Goal: Transaction & Acquisition: Subscribe to service/newsletter

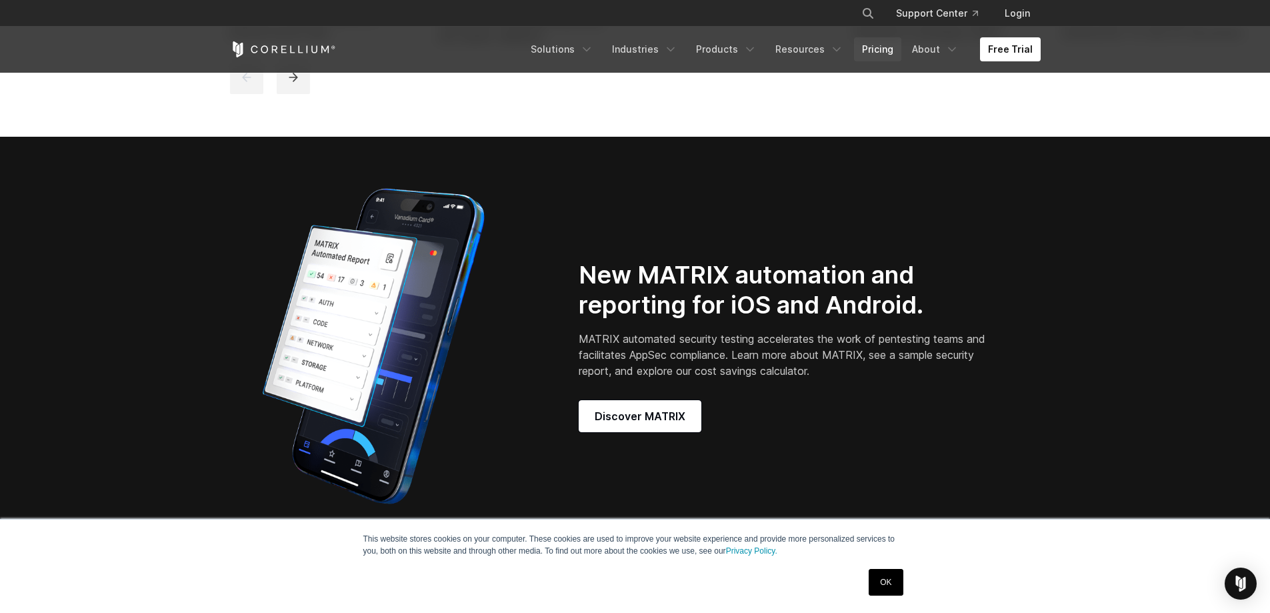
click at [869, 47] on link "Pricing" at bounding box center [877, 49] width 47 height 24
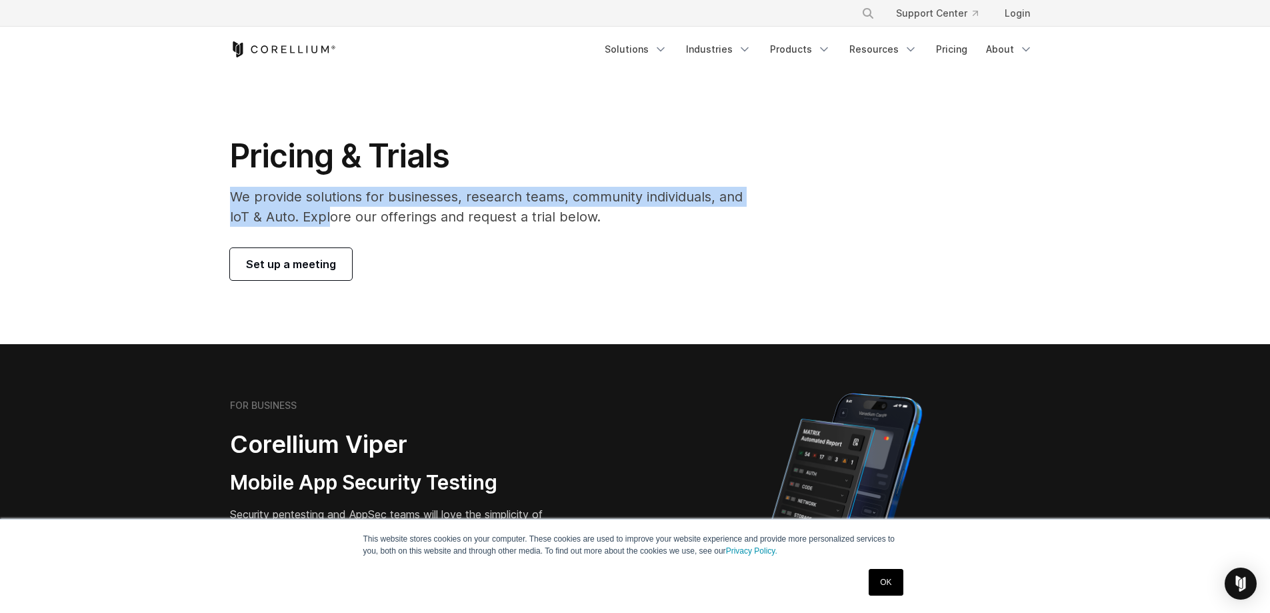
drag, startPoint x: 232, startPoint y: 194, endPoint x: 405, endPoint y: 248, distance: 181.6
click at [331, 226] on p "We provide solutions for businesses, research teams, community individuals, and…" at bounding box center [495, 207] width 531 height 40
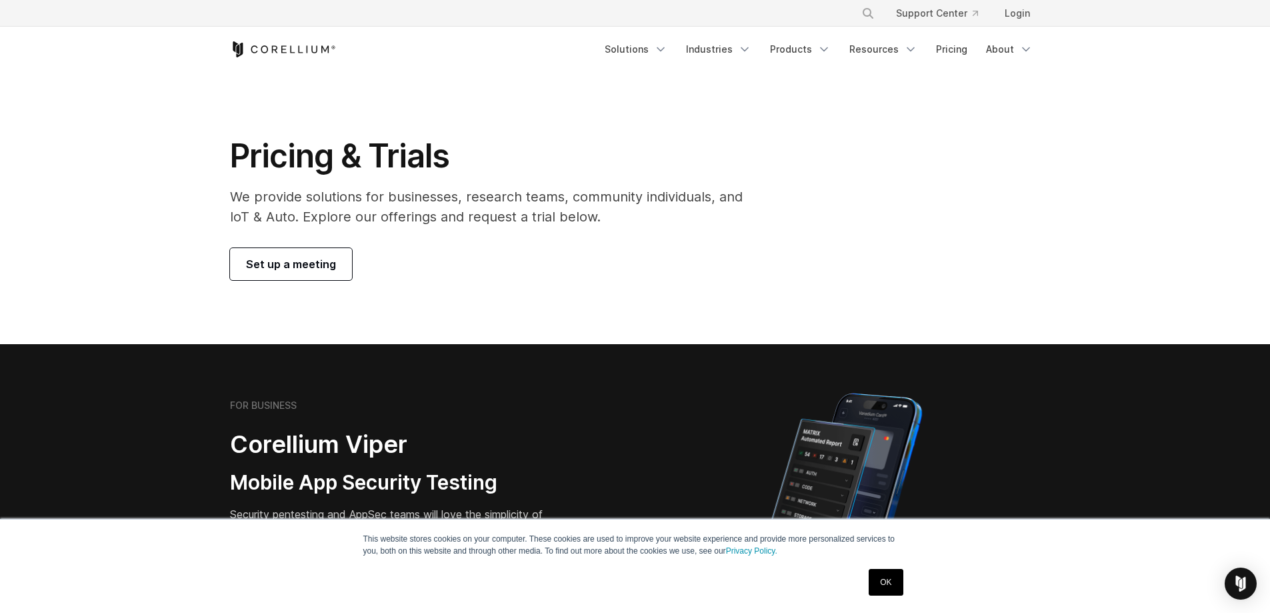
click at [417, 254] on div "Set up a meeting" at bounding box center [495, 264] width 531 height 32
